Goal: Task Accomplishment & Management: Manage account settings

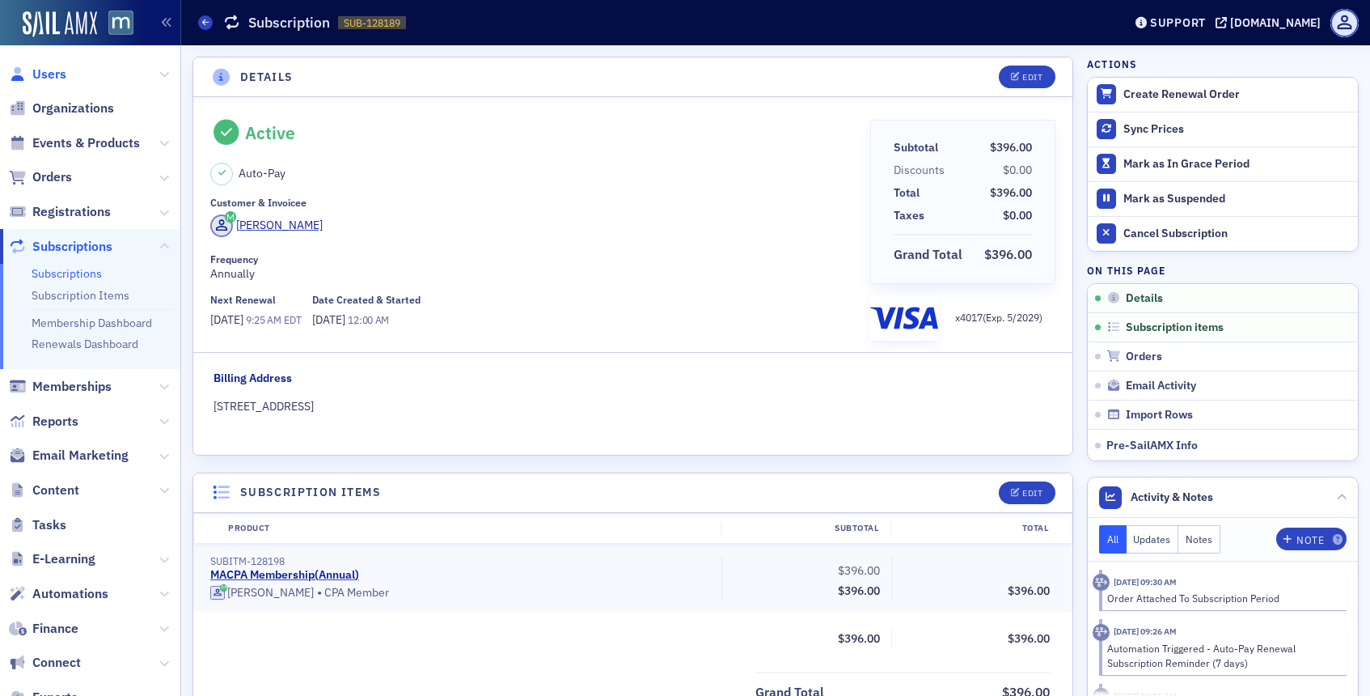
drag, startPoint x: 0, startPoint y: 0, endPoint x: 49, endPoint y: 73, distance: 87.9
click at [49, 73] on span "Users" at bounding box center [49, 75] width 34 height 18
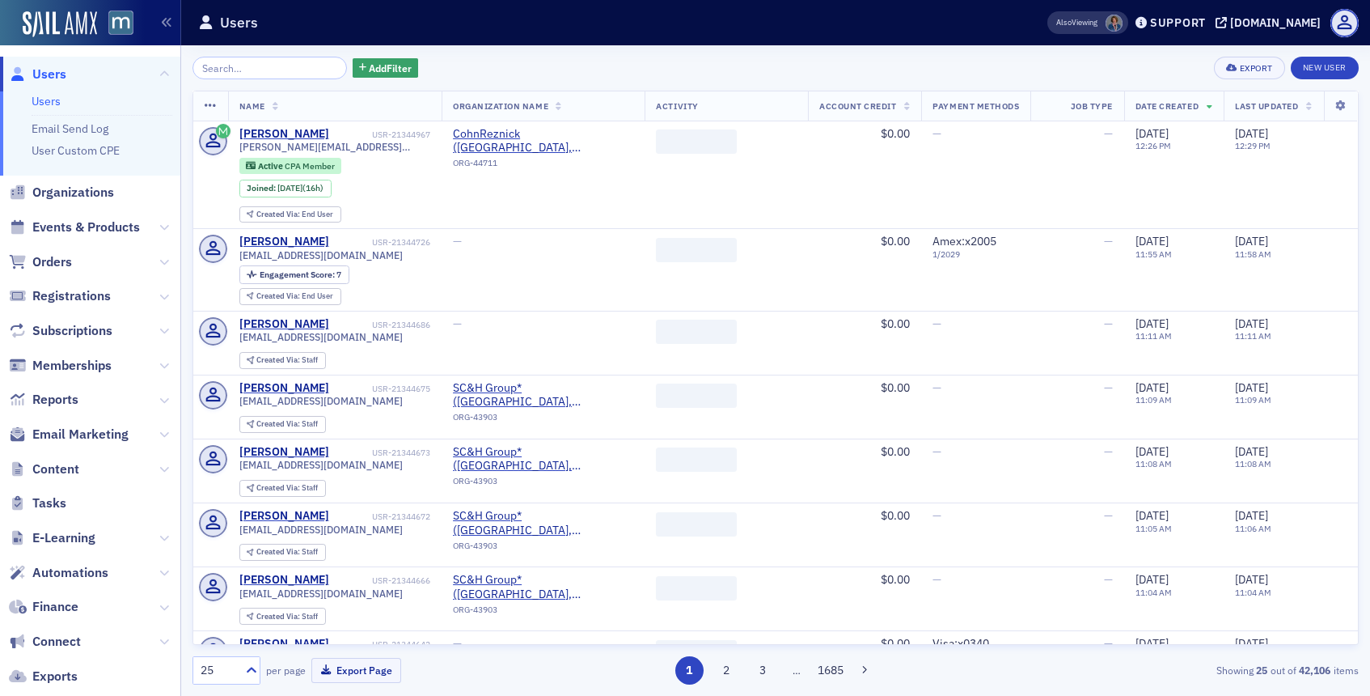
click at [255, 70] on input "search" at bounding box center [269, 68] width 154 height 23
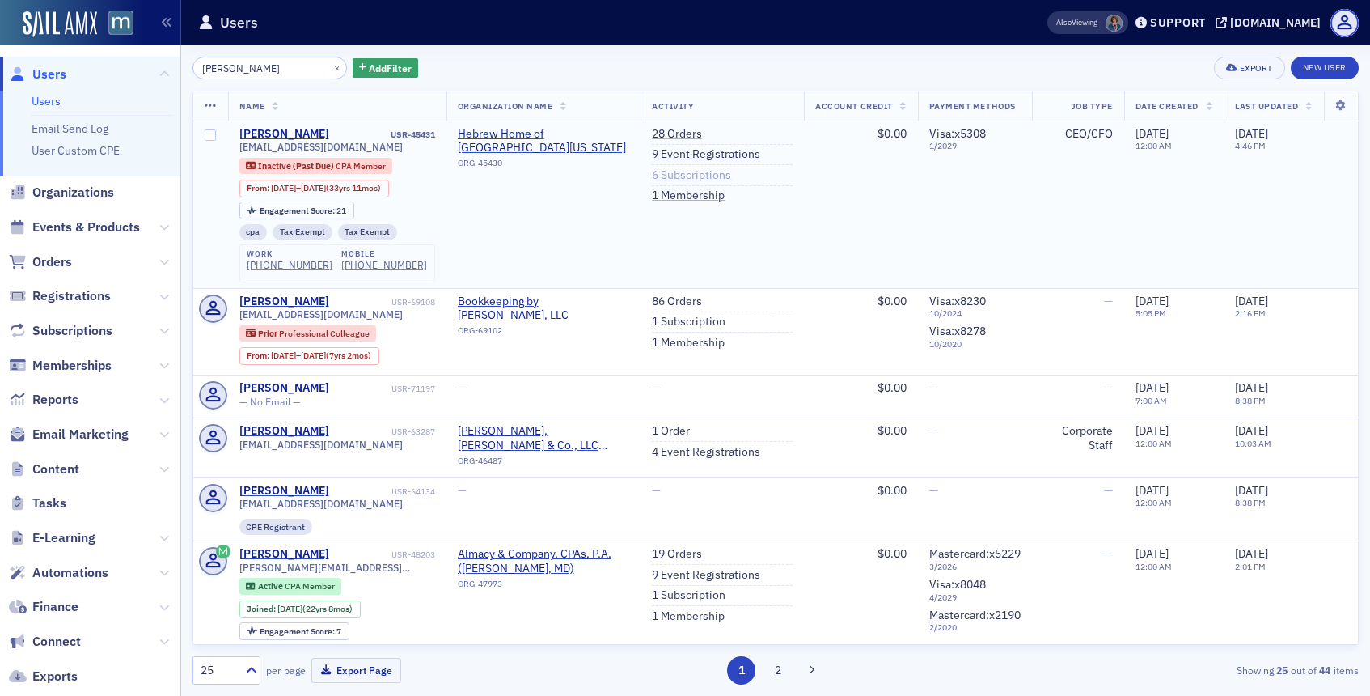
type input "[PERSON_NAME]"
click at [689, 179] on link "6 Subscriptions" at bounding box center [691, 175] width 79 height 15
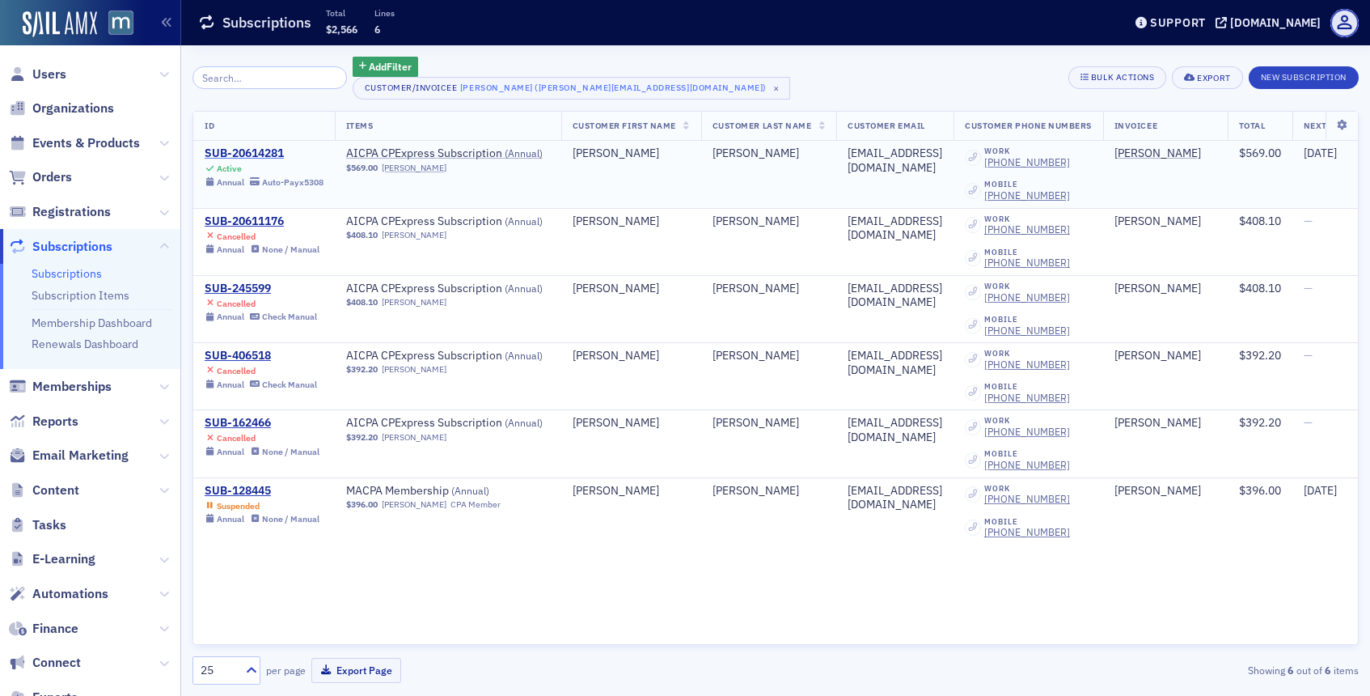
click at [235, 156] on div "SUB-20614281" at bounding box center [264, 153] width 119 height 15
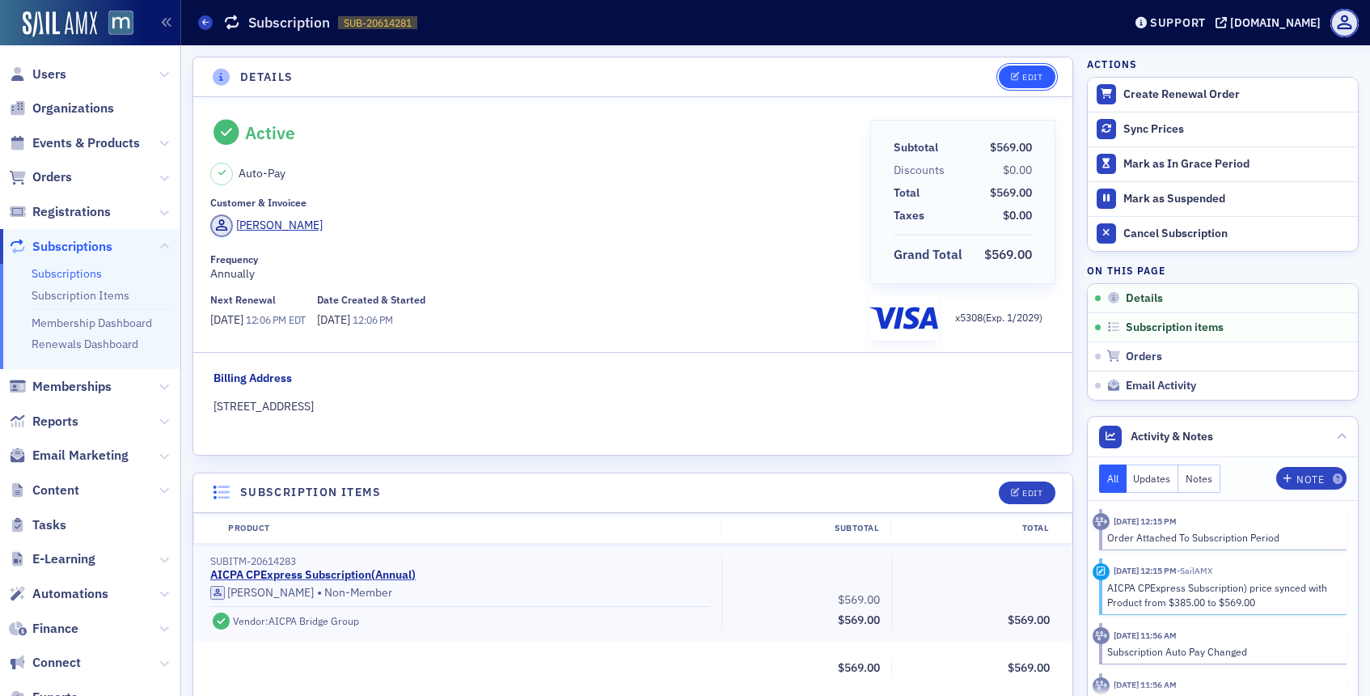
click at [1005, 79] on button "Edit" at bounding box center [1027, 77] width 56 height 23
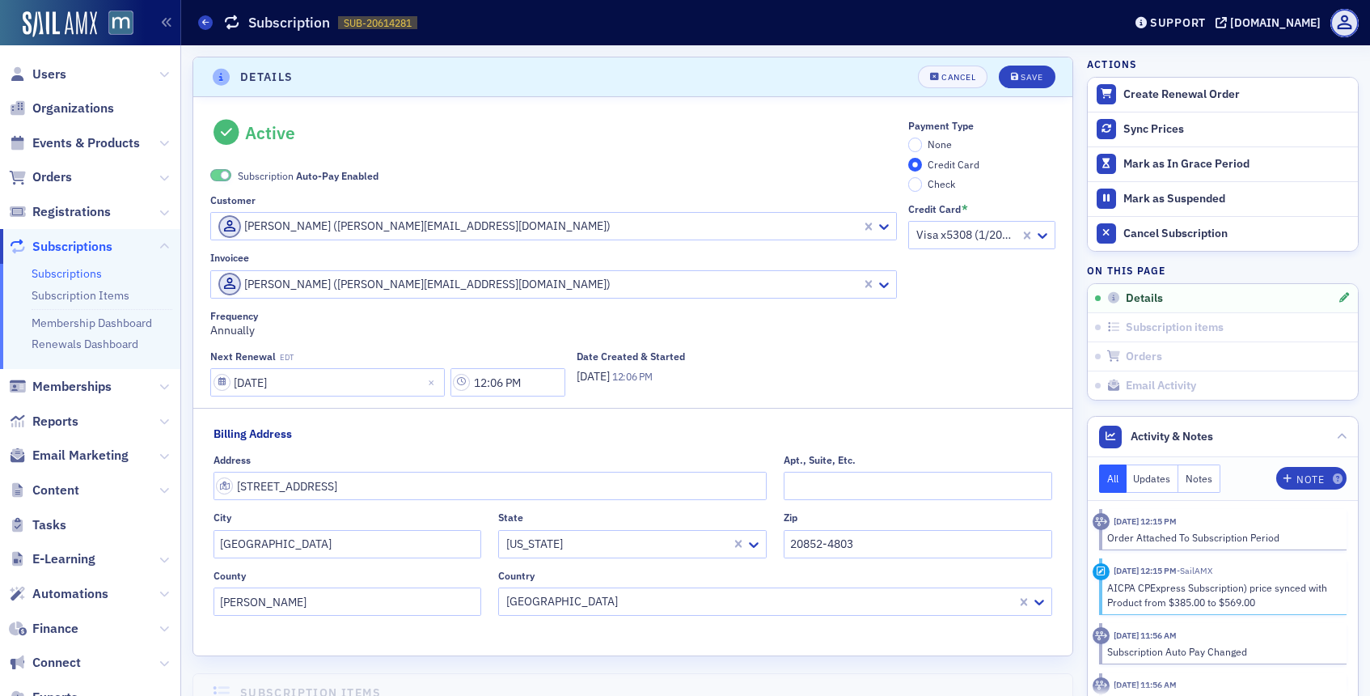
scroll to position [3, 0]
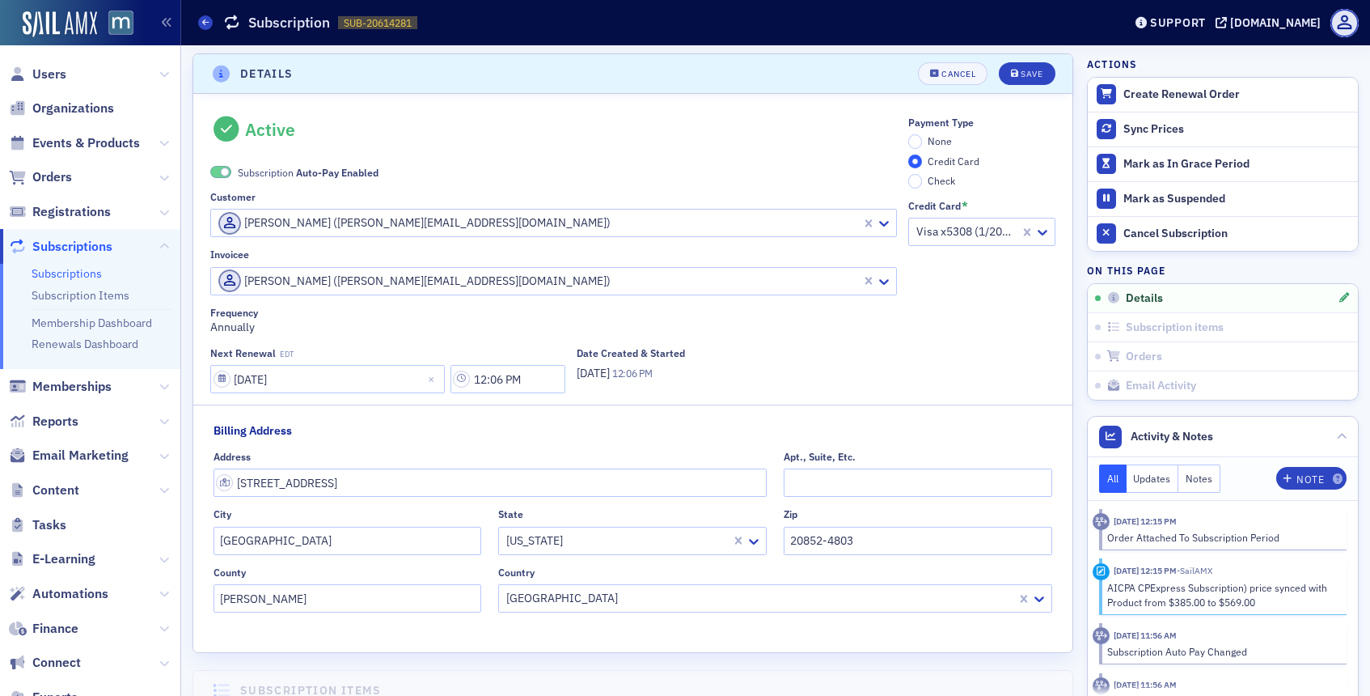
click at [223, 168] on span at bounding box center [225, 171] width 9 height 9
click at [917, 145] on input "None" at bounding box center [915, 141] width 15 height 15
click at [1012, 77] on icon "submit" at bounding box center [1015, 74] width 8 height 9
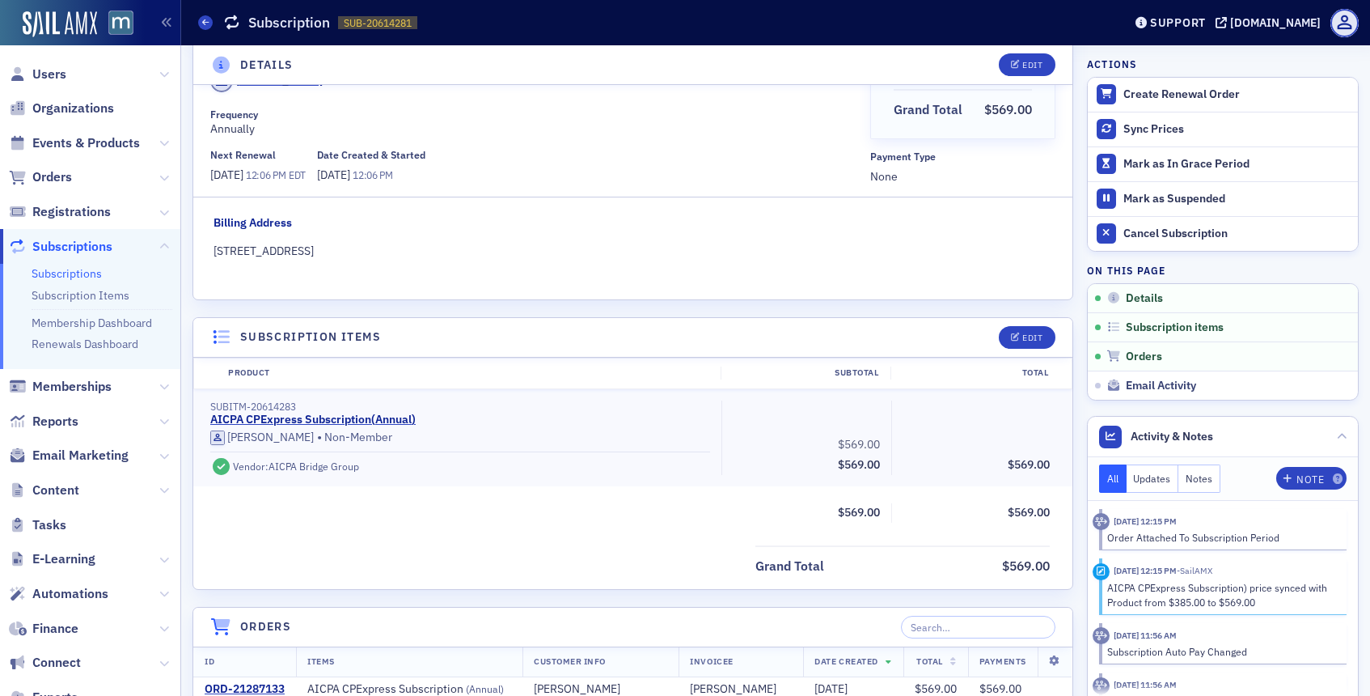
scroll to position [534, 0]
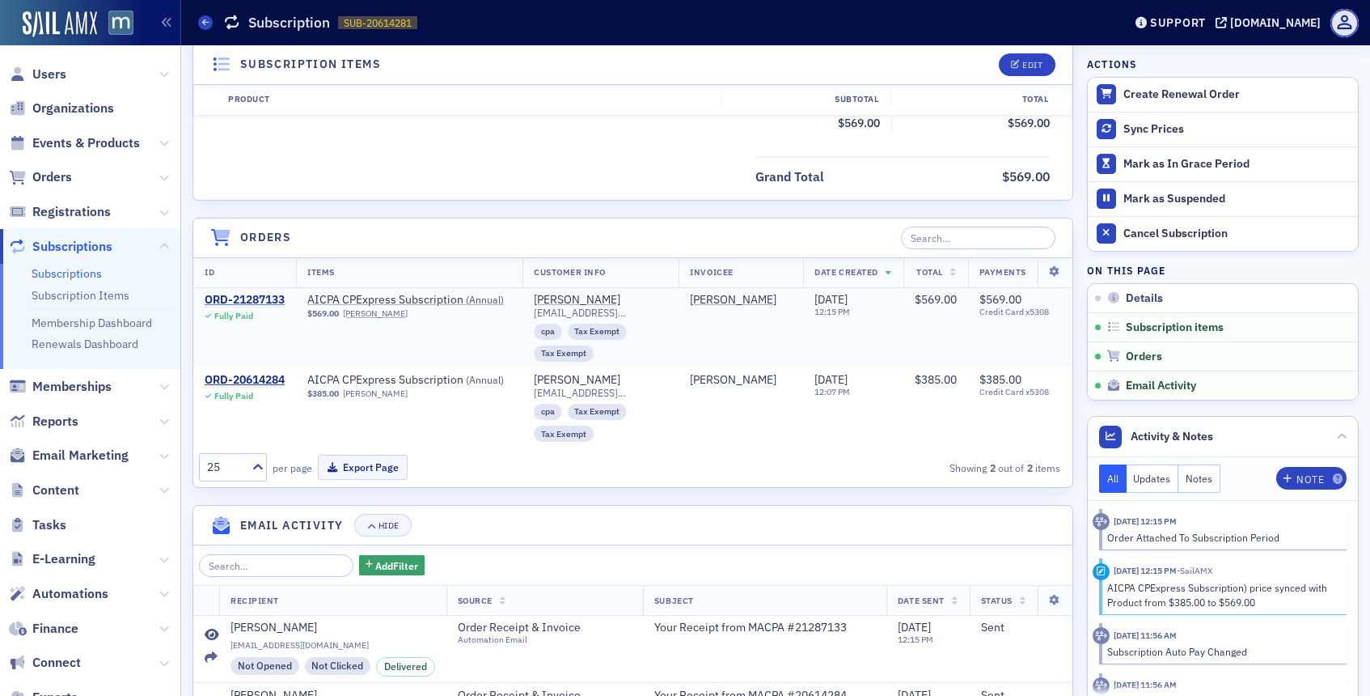
click at [266, 297] on div "ORD-21287133" at bounding box center [245, 300] width 80 height 15
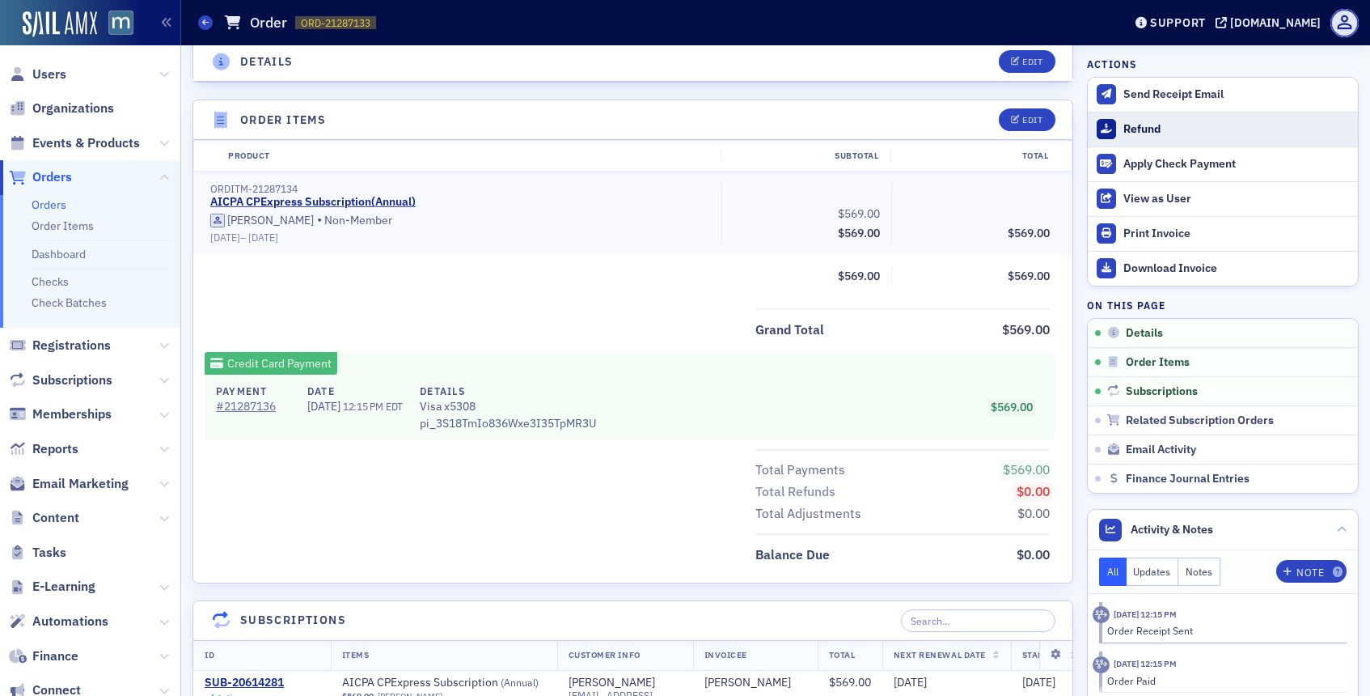
click at [1115, 128] on div at bounding box center [1107, 129] width 20 height 20
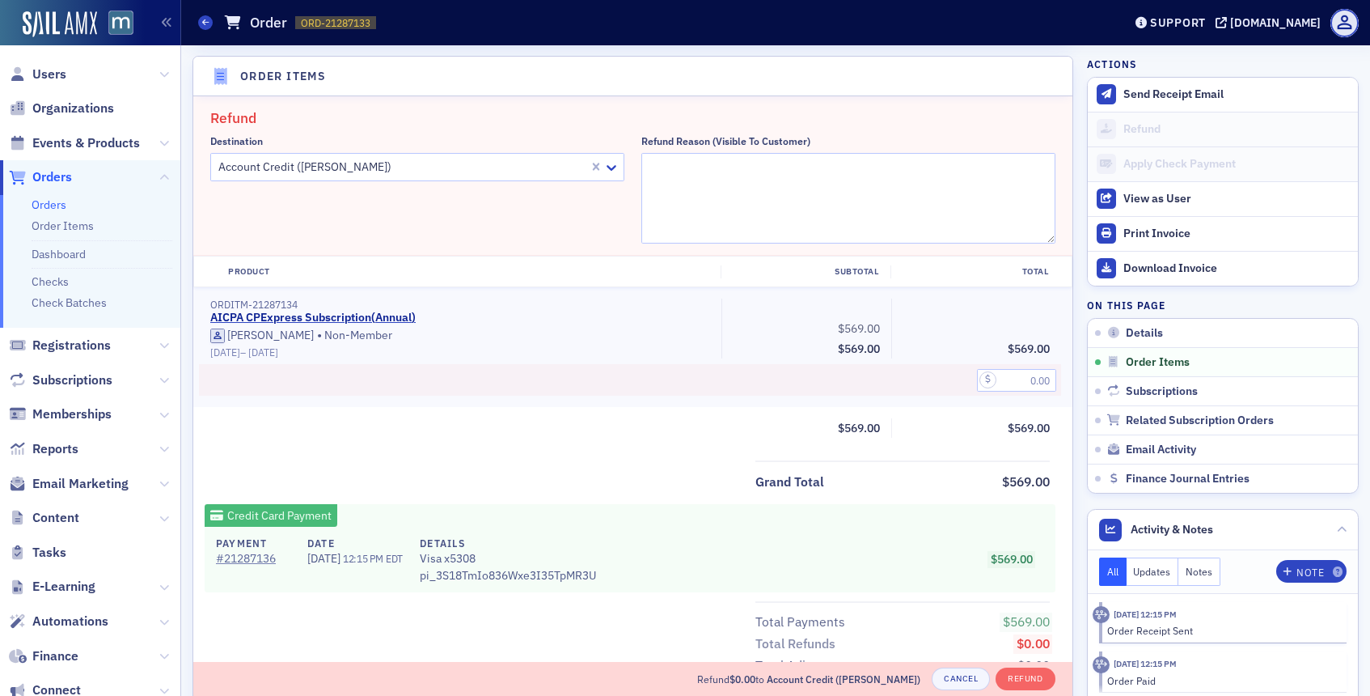
scroll to position [580, 0]
click at [618, 159] on icon at bounding box center [611, 165] width 16 height 16
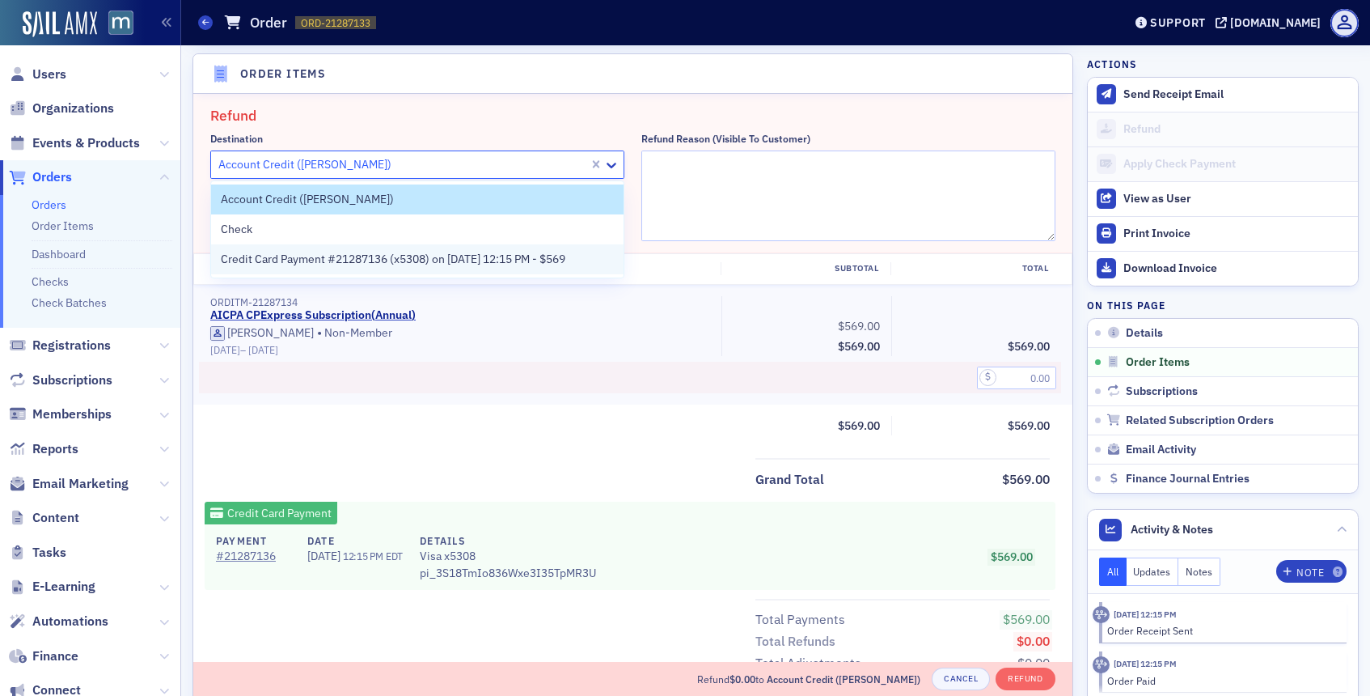
click at [453, 253] on span "Credit Card Payment #21287136 (x5308) on [DATE] 12:15 PM - $569" at bounding box center [393, 259] width 345 height 17
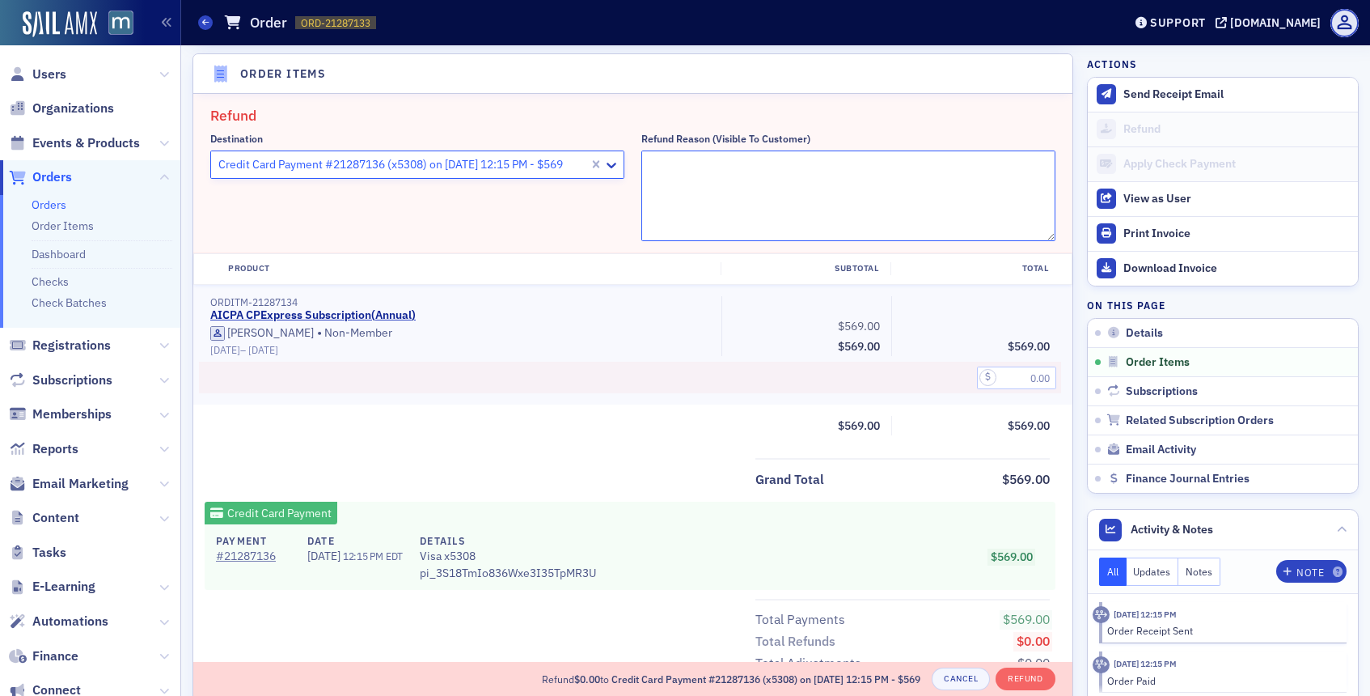
click at [744, 171] on textarea "Refund Reason (Visible to Customer)" at bounding box center [848, 195] width 414 height 91
paste textarea "Two things please. My CPE Express subscription renewed and I believe that was a…"
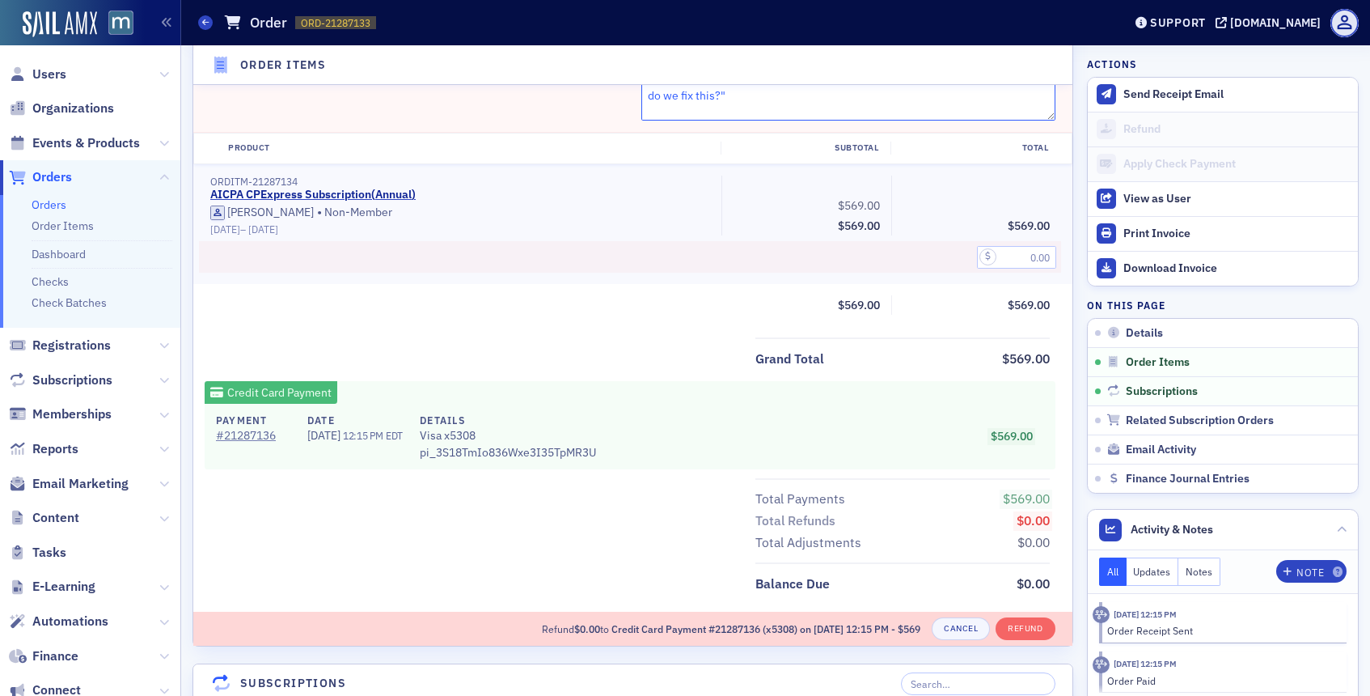
scroll to position [732, 0]
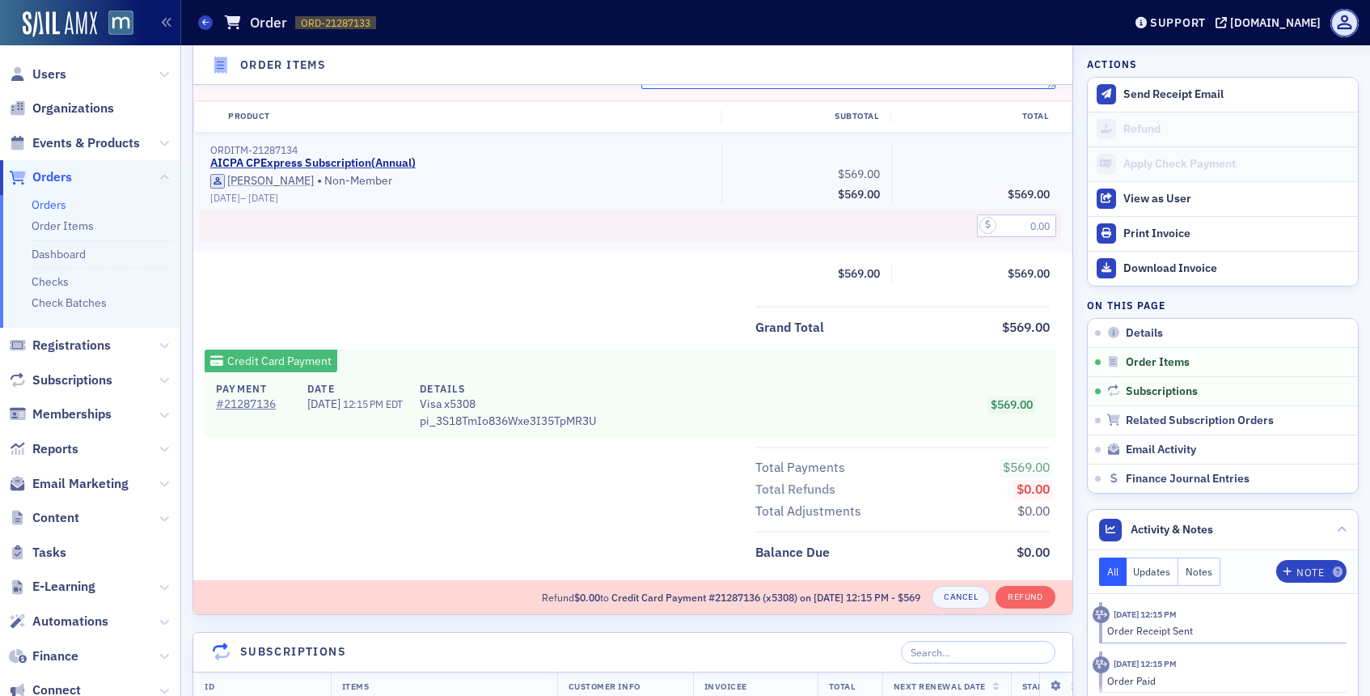
type textarea ""Two things please. My CPE Express subscription renewed and I believe that was …"
click at [1000, 224] on input "text" at bounding box center [1016, 225] width 79 height 23
type input "569.00"
click at [925, 450] on div "Total Payments $569.00 Total Refunds $0.00 Total Adjustments $0.00" at bounding box center [902, 484] width 294 height 76
click at [1030, 597] on button "Refund" at bounding box center [1025, 597] width 59 height 23
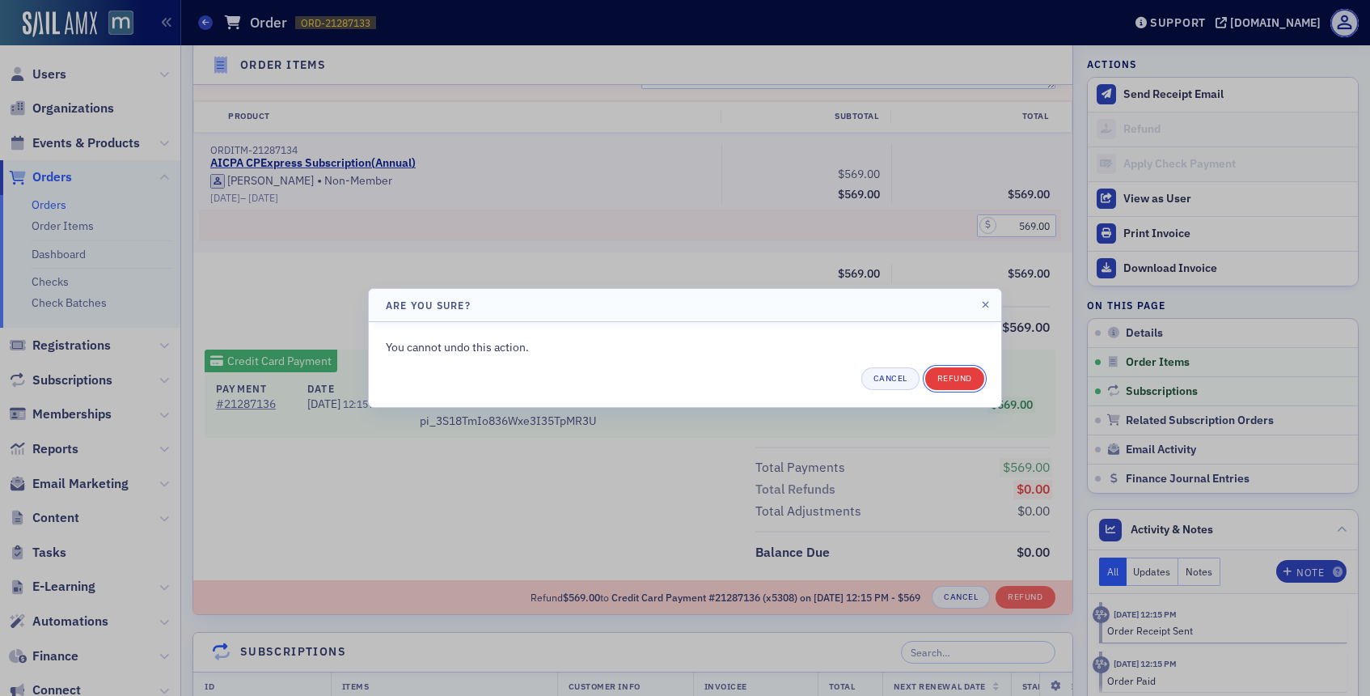
click at [955, 383] on button "Refund" at bounding box center [954, 378] width 59 height 23
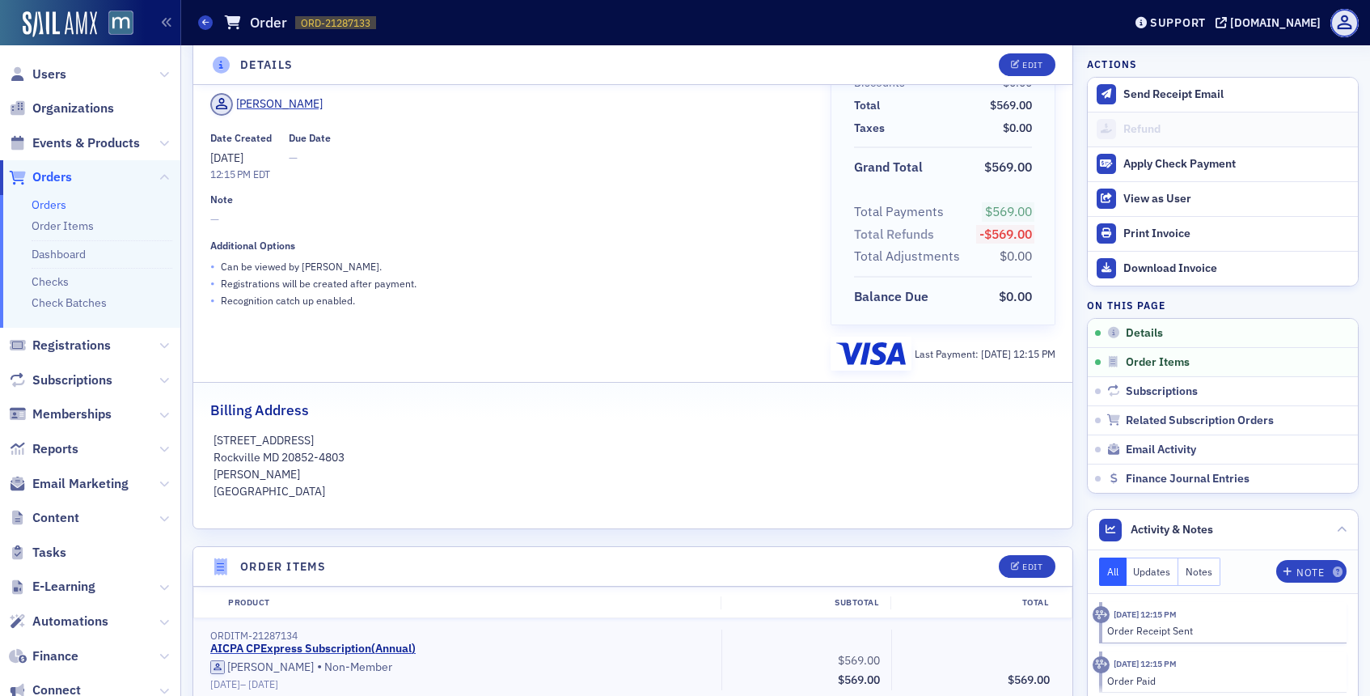
scroll to position [3, 0]
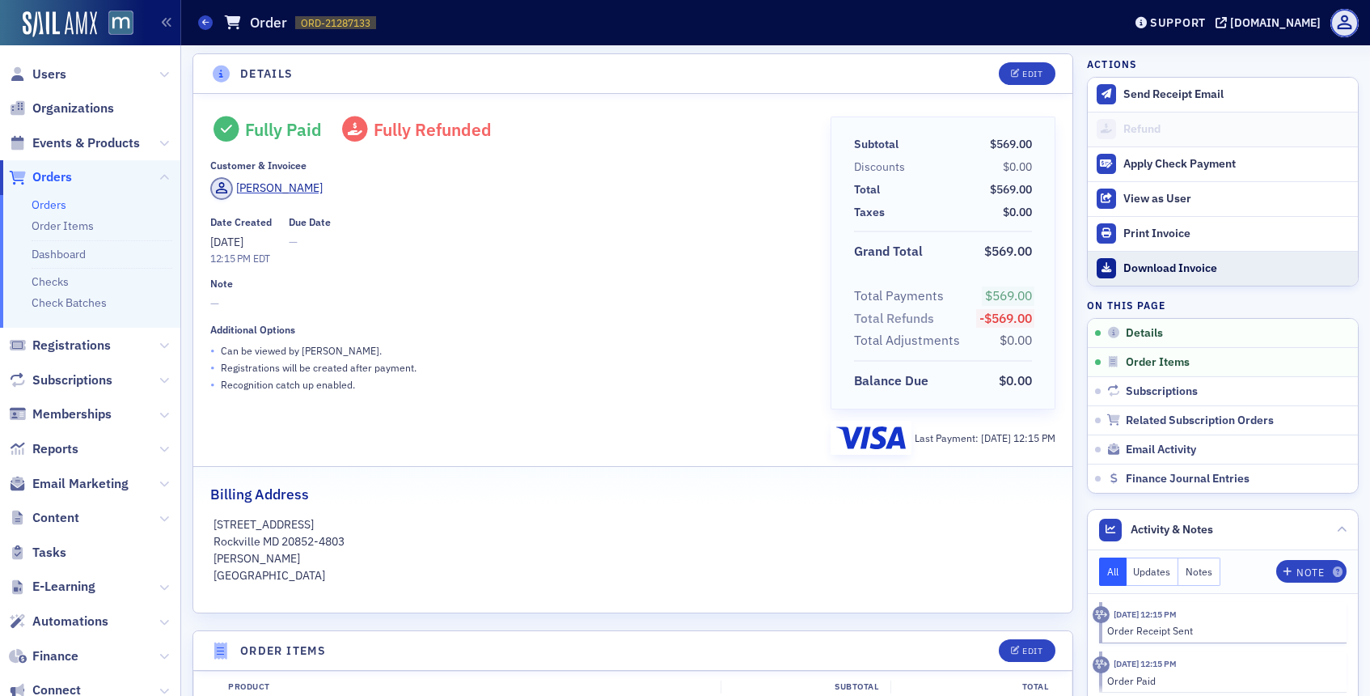
click at [1130, 262] on div "Download Invoice" at bounding box center [1236, 268] width 226 height 15
click at [1188, 22] on div "Support" at bounding box center [1178, 22] width 56 height 15
